Goal: Information Seeking & Learning: Learn about a topic

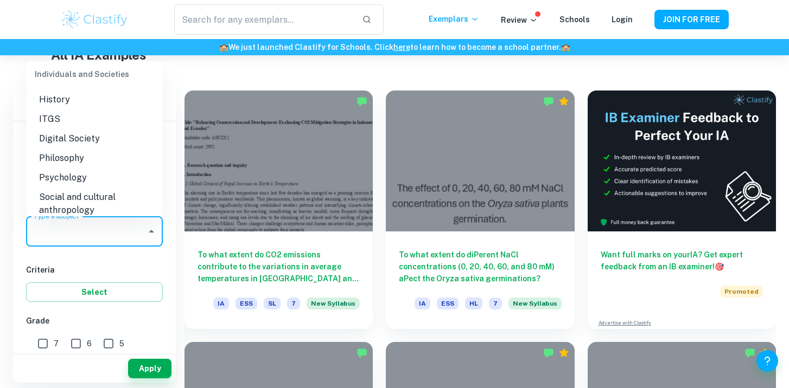
scroll to position [1169, 0]
click at [81, 166] on li "Psychology" at bounding box center [94, 176] width 137 height 20
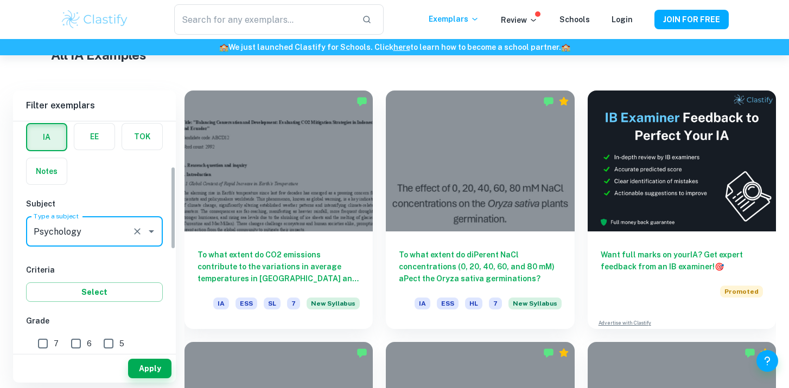
scroll to position [149, 0]
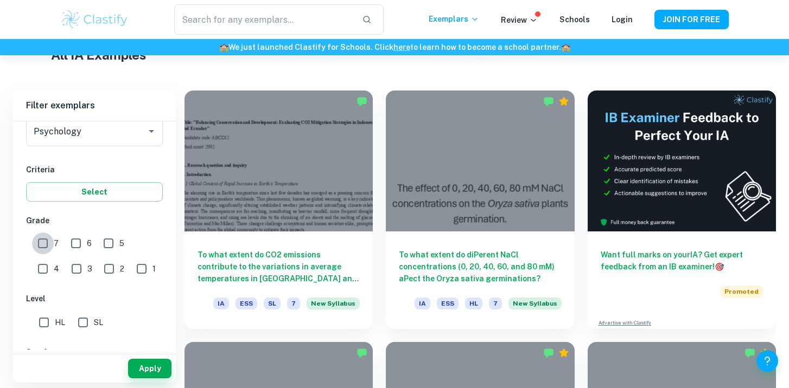
click at [47, 246] on input "7" at bounding box center [43, 244] width 22 height 22
checkbox input "true"
click at [73, 246] on input "6" at bounding box center [76, 244] width 22 height 22
checkbox input "true"
click at [107, 245] on input "5" at bounding box center [109, 244] width 22 height 22
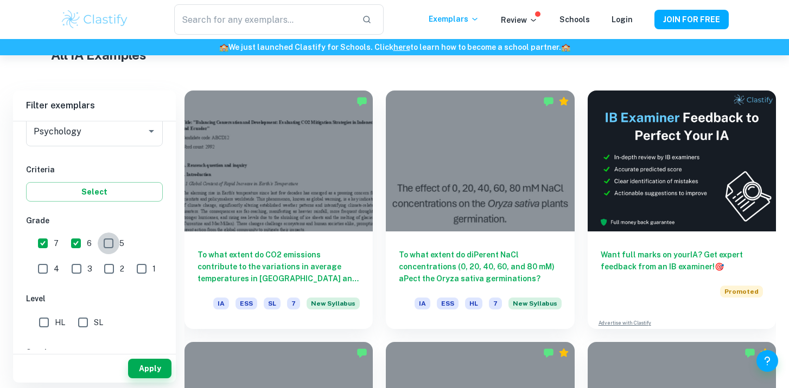
checkbox input "true"
click at [40, 322] on input "HL" at bounding box center [44, 323] width 22 height 22
checkbox input "true"
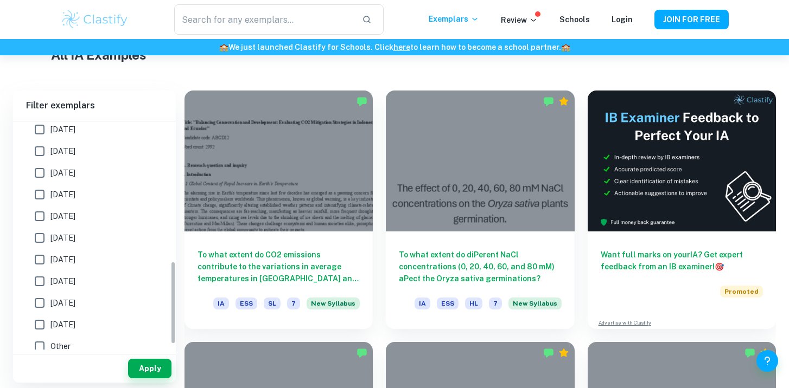
scroll to position [343, 0]
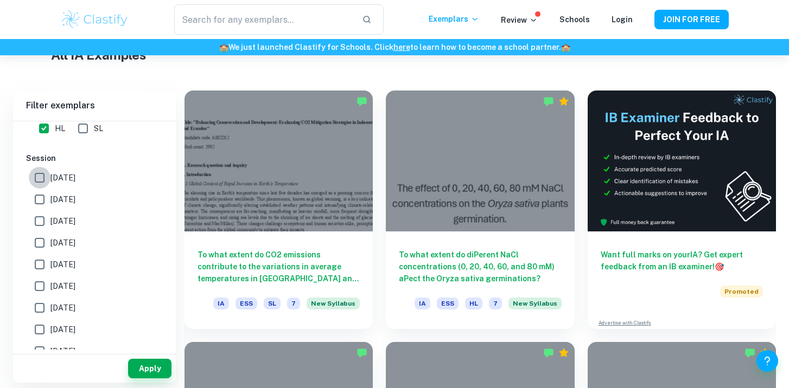
click at [39, 178] on input "[DATE]" at bounding box center [40, 178] width 22 height 22
checkbox input "true"
click at [41, 201] on input "[DATE]" at bounding box center [40, 200] width 22 height 22
checkbox input "true"
click at [39, 221] on input "[DATE]" at bounding box center [40, 222] width 22 height 22
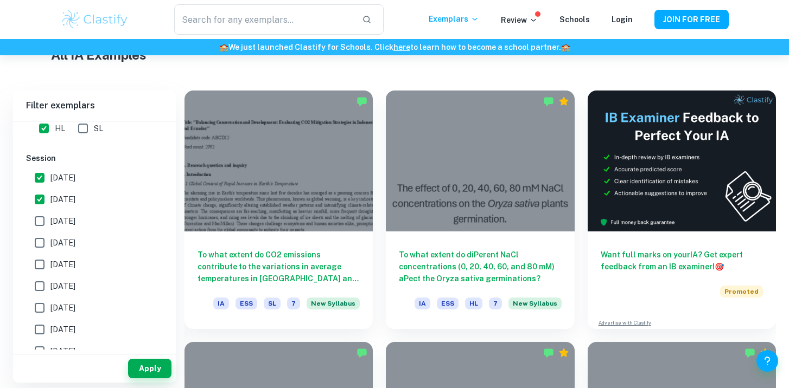
checkbox input "true"
click at [43, 240] on input "[DATE]" at bounding box center [40, 243] width 22 height 22
checkbox input "true"
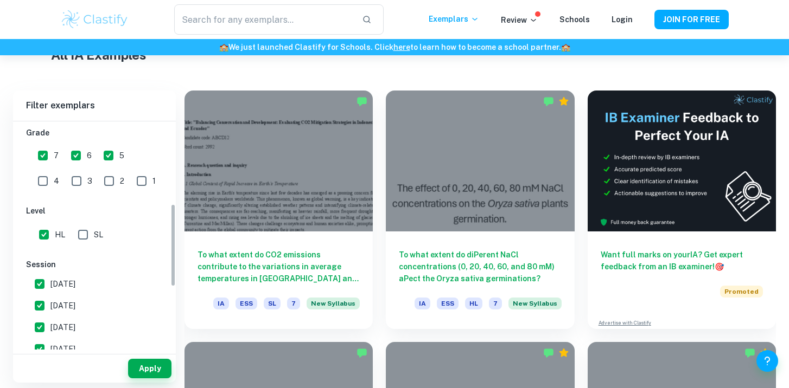
scroll to position [174, 0]
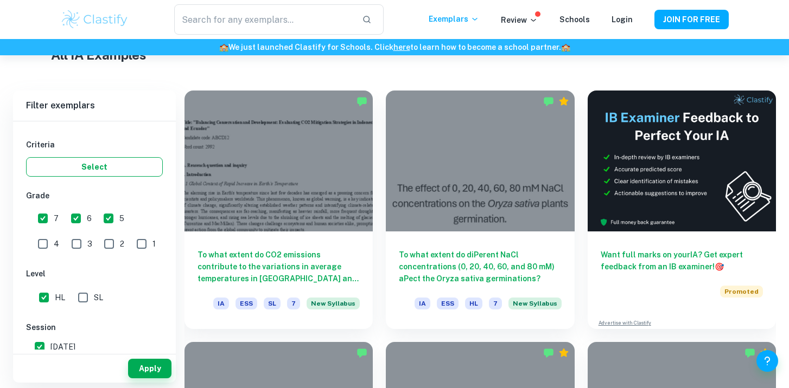
click at [85, 172] on button "Select" at bounding box center [94, 167] width 137 height 20
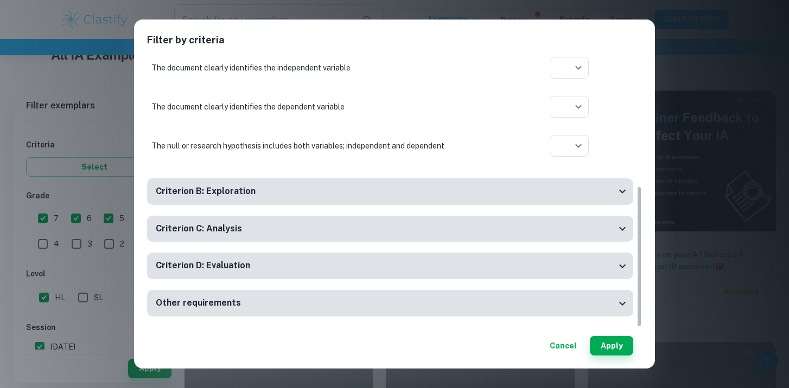
scroll to position [0, 0]
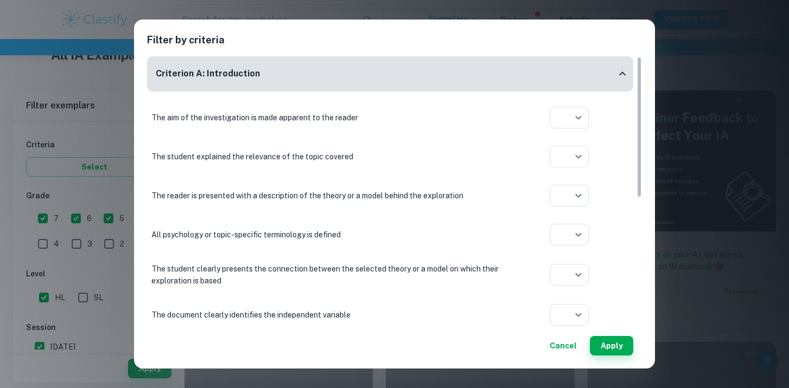
click at [623, 74] on icon at bounding box center [622, 73] width 13 height 13
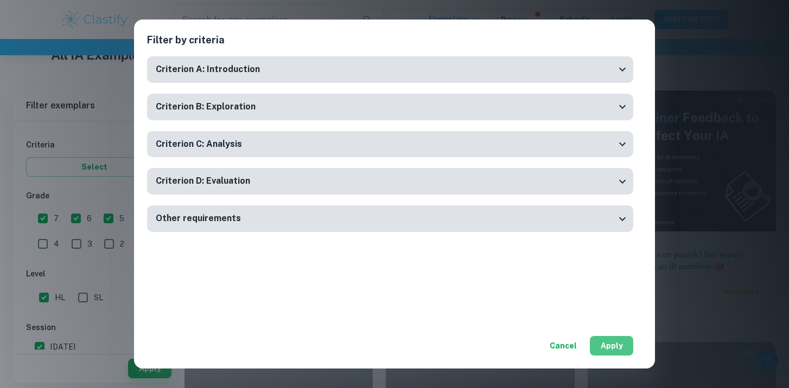
click at [607, 346] on button "Apply" at bounding box center [611, 346] width 43 height 20
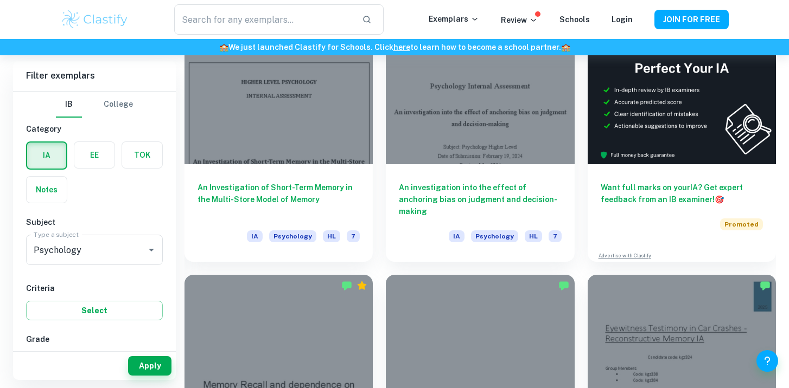
scroll to position [268, 0]
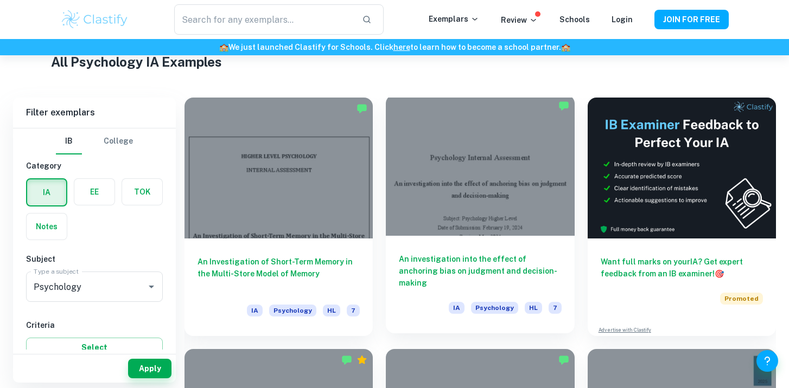
click at [450, 203] on div at bounding box center [480, 165] width 188 height 141
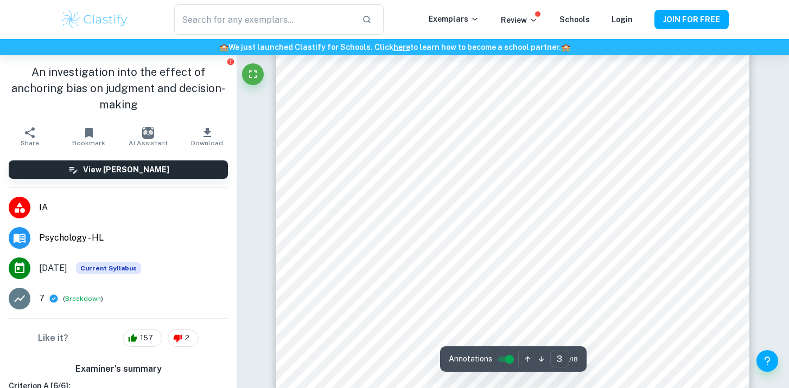
scroll to position [1457, 0]
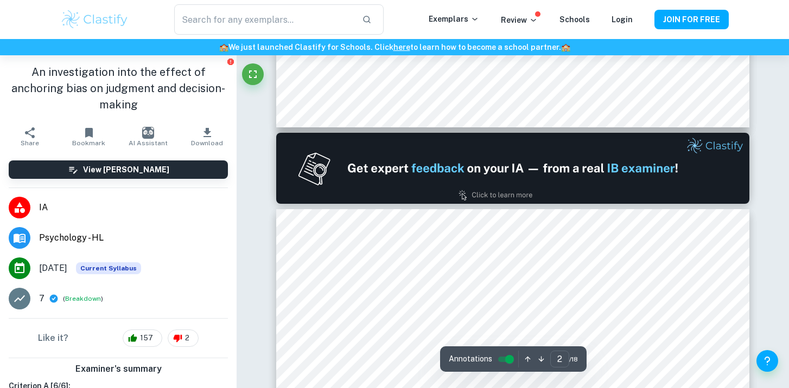
type input "1"
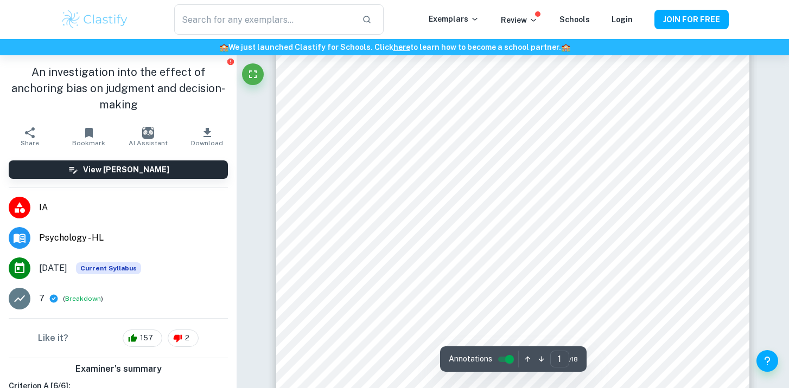
scroll to position [0, 0]
